Goal: Task Accomplishment & Management: Use online tool/utility

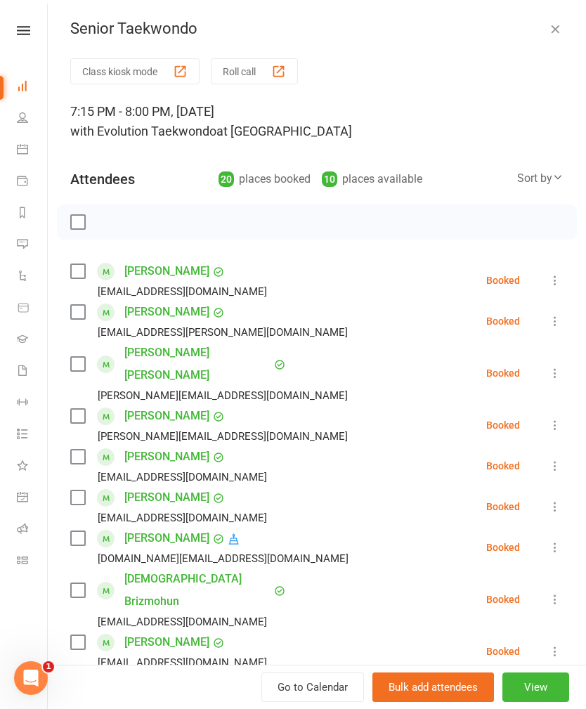
click at [549, 16] on div "Senior Taekwondo Class kiosk mode Roll call 7:15 PM - 8:00 PM, [DATE] with Evol…" at bounding box center [317, 354] width 538 height 709
click at [552, 22] on icon "button" at bounding box center [555, 29] width 14 height 14
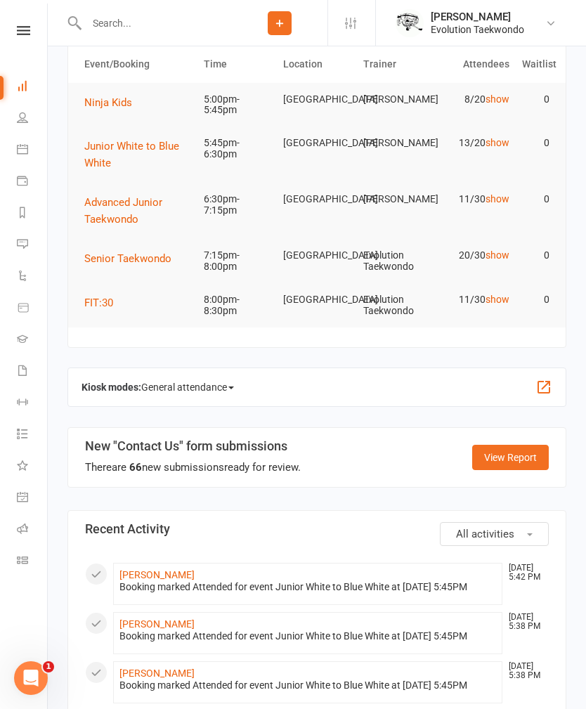
scroll to position [109, 0]
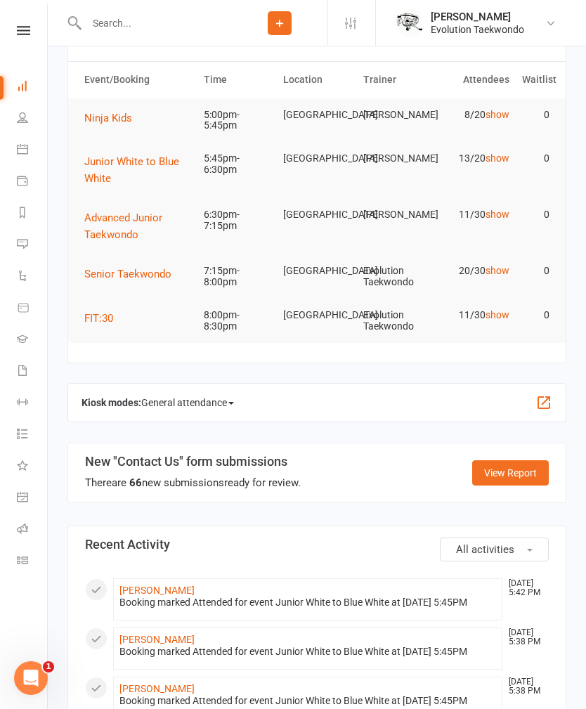
click at [134, 275] on span "Senior Taekwondo" at bounding box center [127, 274] width 87 height 13
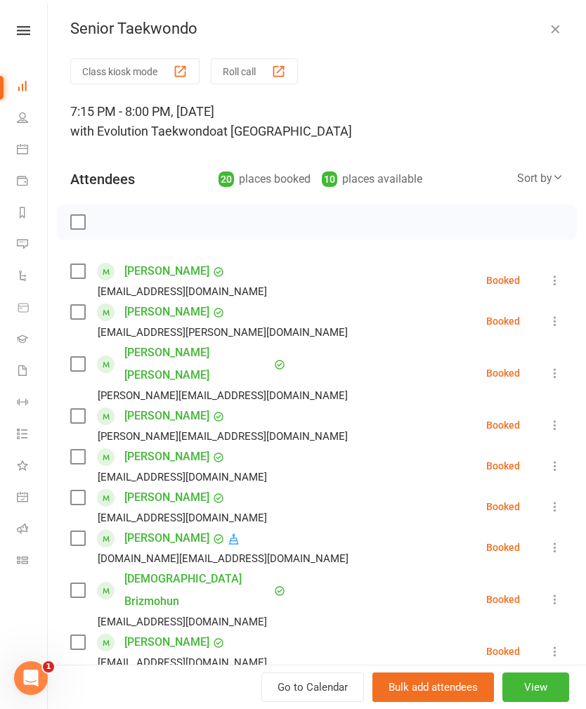
click at [555, 23] on icon "button" at bounding box center [555, 29] width 14 height 14
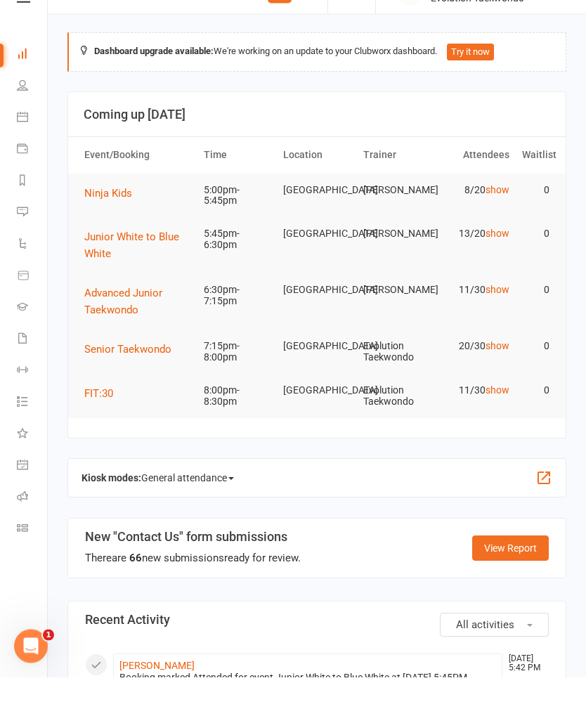
scroll to position [37, 0]
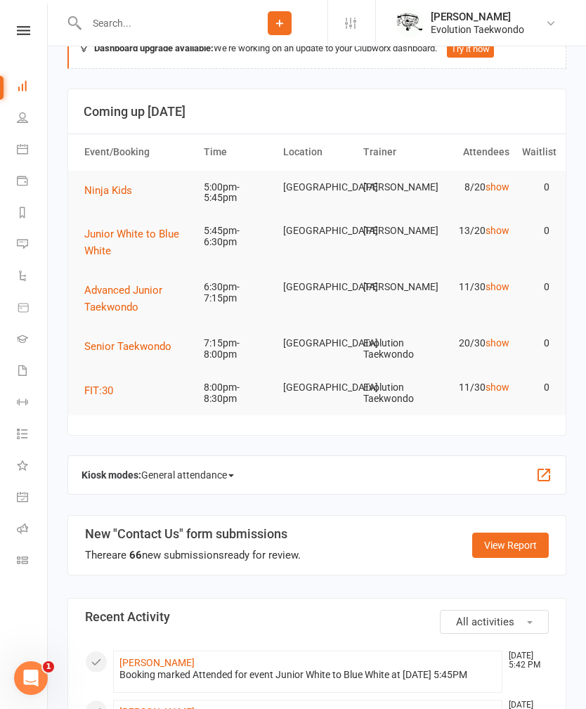
click at [149, 232] on span "Junior White to Blue White" at bounding box center [131, 243] width 95 height 30
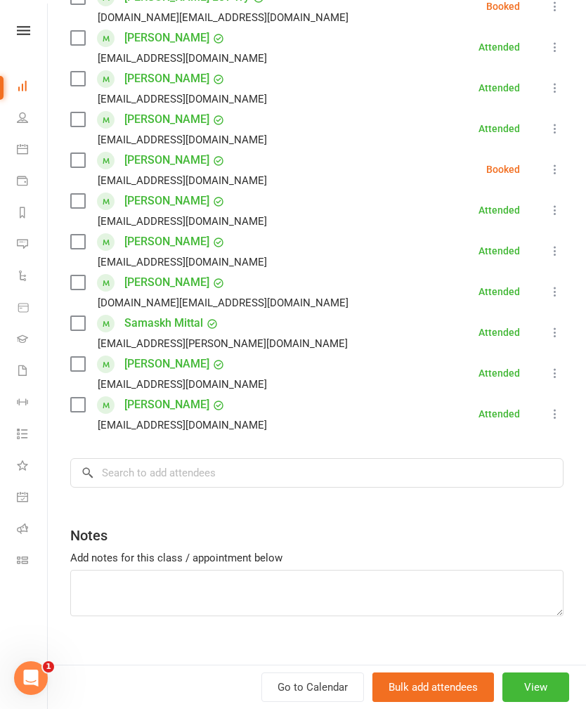
scroll to position [377, 0]
click at [269, 460] on input "search" at bounding box center [316, 474] width 493 height 30
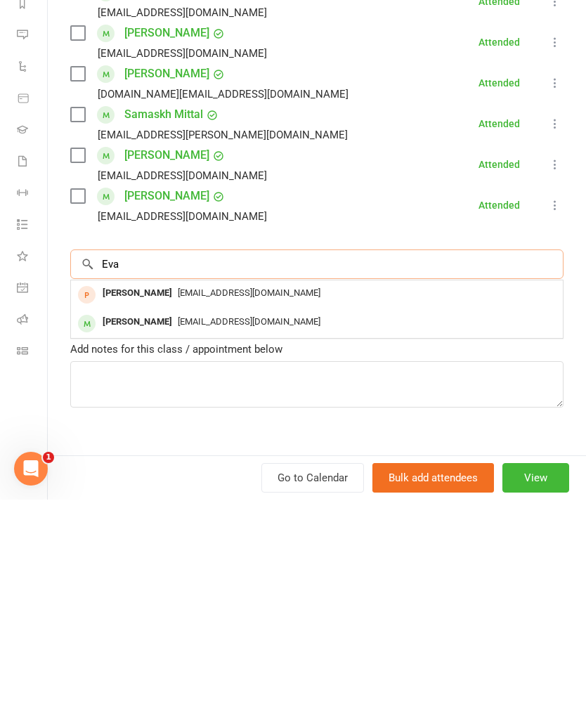
type input "Eva"
click at [182, 526] on span "[EMAIL_ADDRESS][DOMAIN_NAME]" at bounding box center [249, 531] width 143 height 11
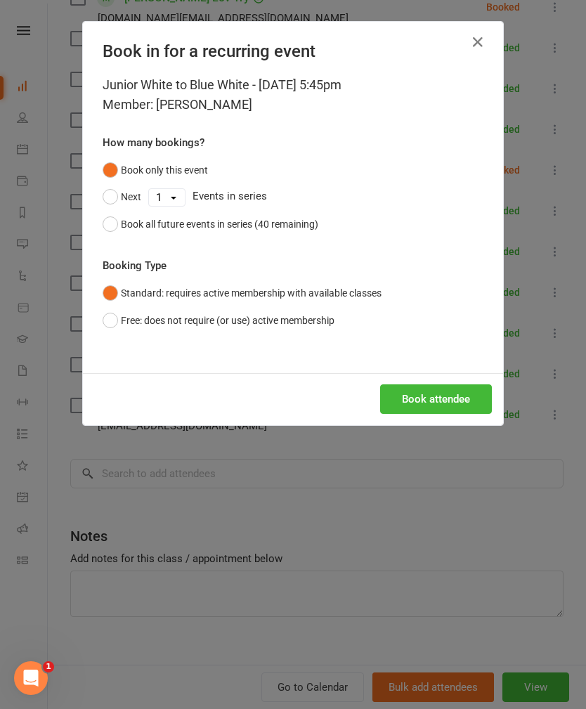
click at [449, 393] on button "Book attendee" at bounding box center [436, 399] width 112 height 30
